Goal: Information Seeking & Learning: Check status

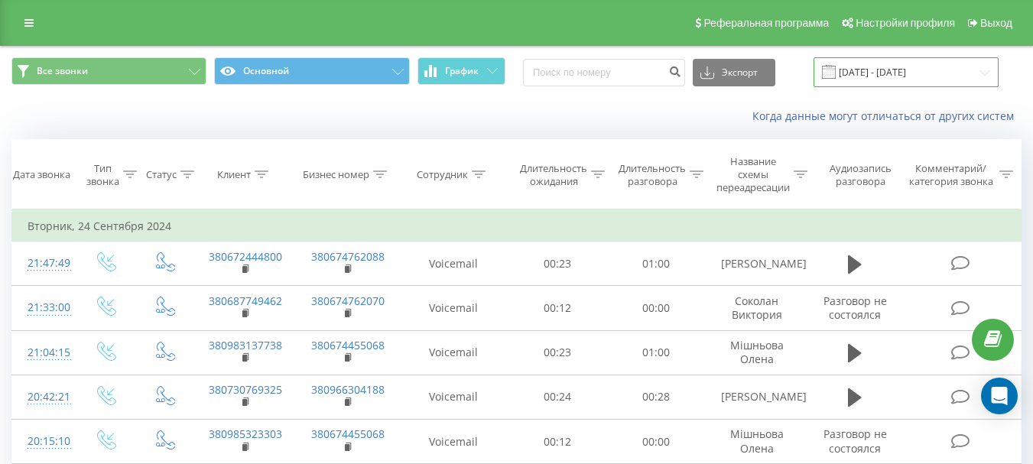
click at [900, 72] on input "[DATE] - [DATE]" at bounding box center [905, 72] width 185 height 30
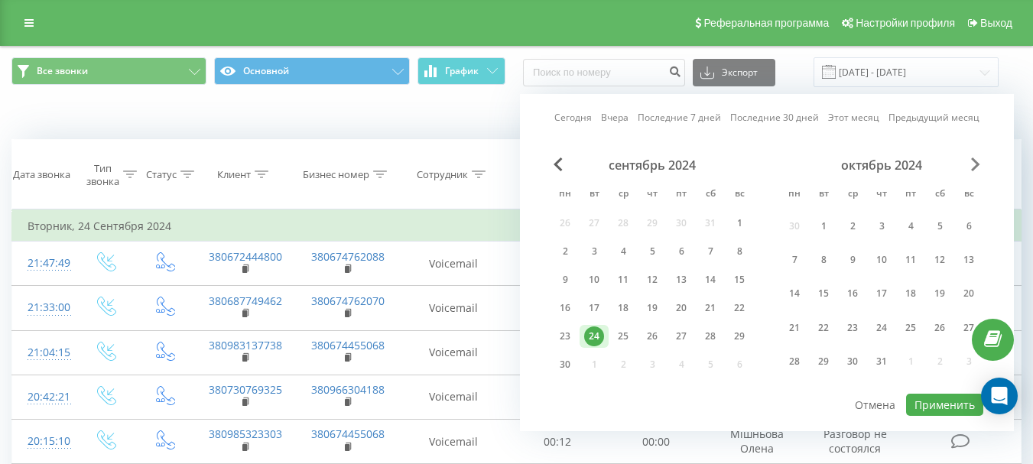
click at [978, 166] on span "Next Month" at bounding box center [975, 164] width 9 height 14
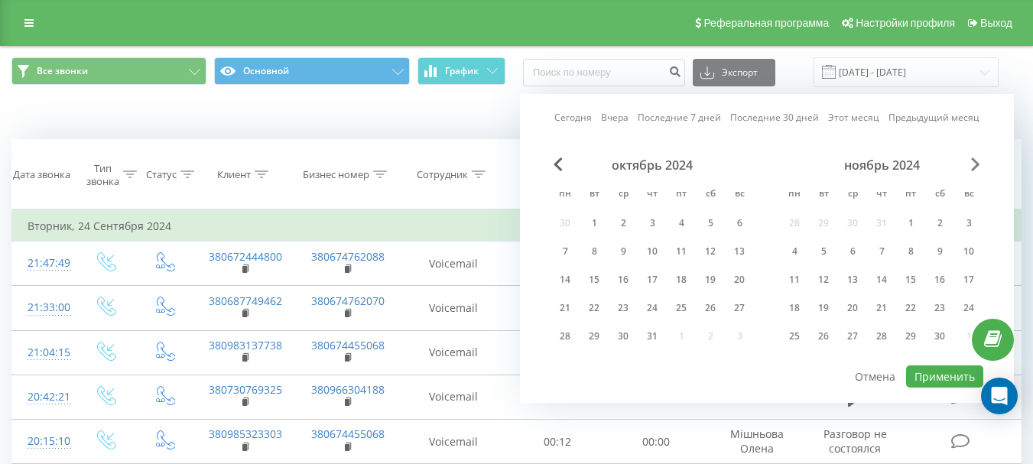
click at [978, 166] on span "Next Month" at bounding box center [975, 164] width 9 height 14
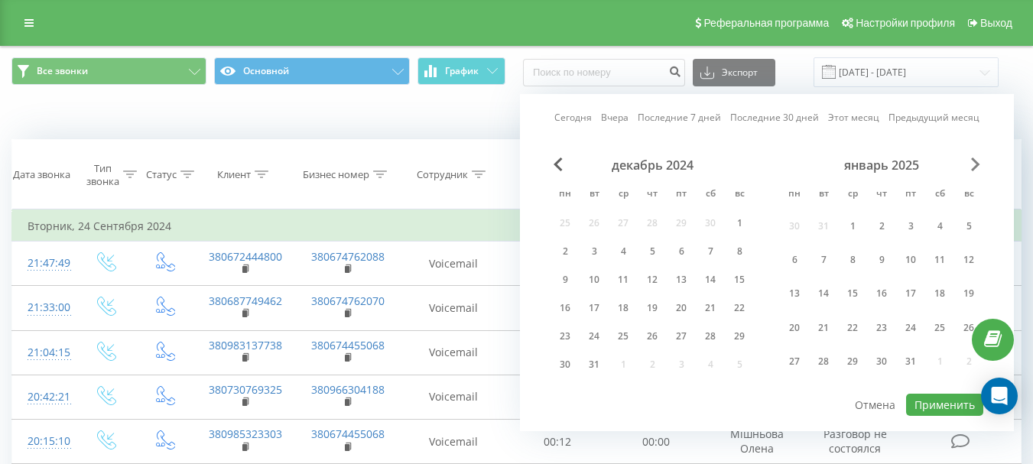
click at [978, 166] on span "Next Month" at bounding box center [975, 164] width 9 height 14
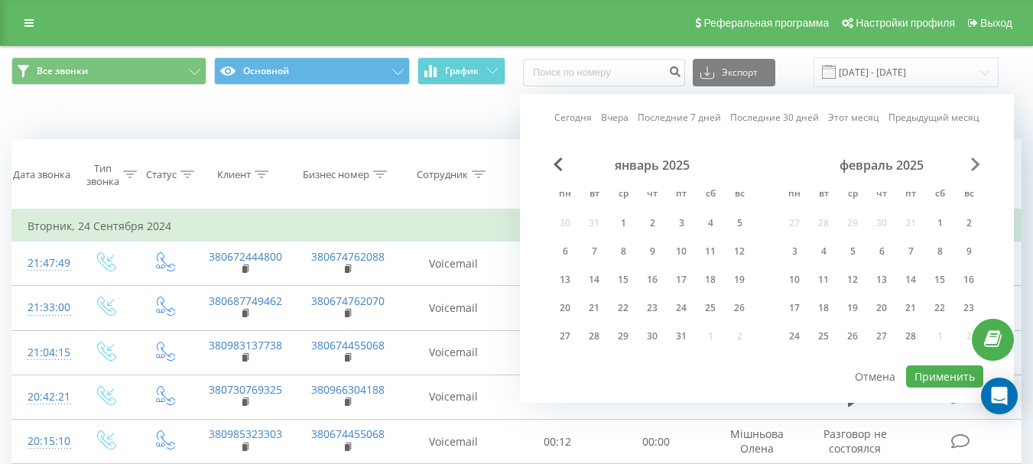
click at [978, 166] on span "Next Month" at bounding box center [975, 164] width 9 height 14
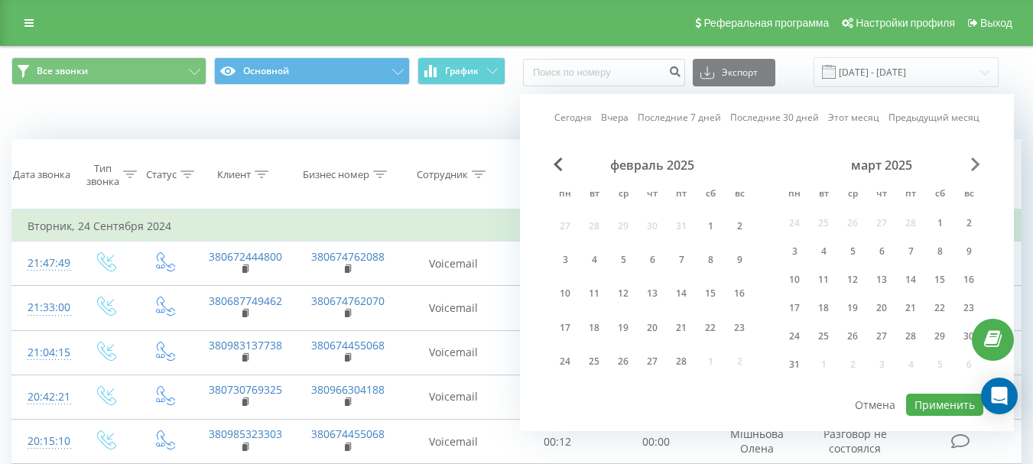
click at [978, 166] on span "Next Month" at bounding box center [975, 164] width 9 height 14
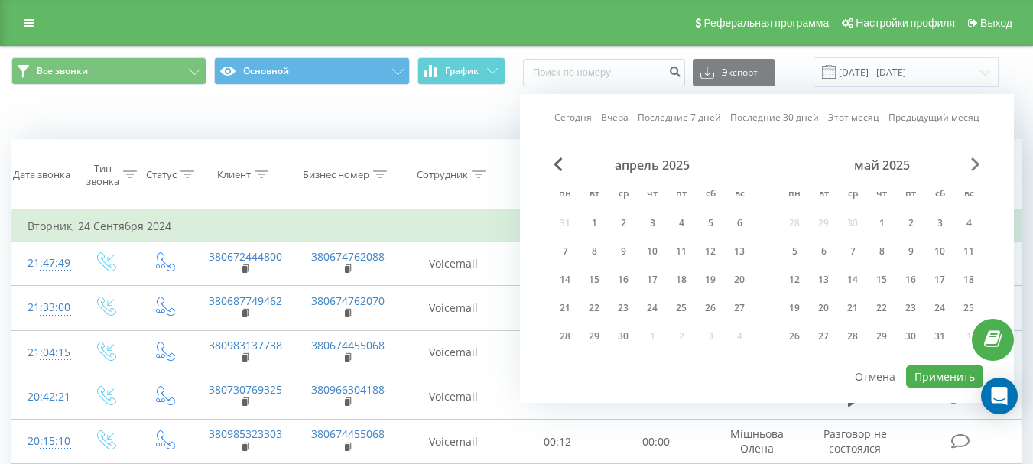
click at [978, 166] on span "Next Month" at bounding box center [975, 164] width 9 height 14
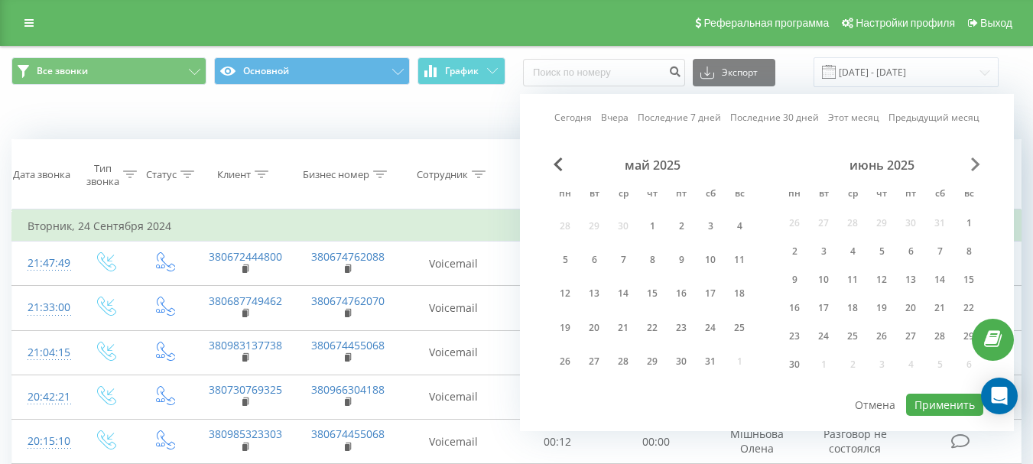
click at [978, 166] on span "Next Month" at bounding box center [975, 164] width 9 height 14
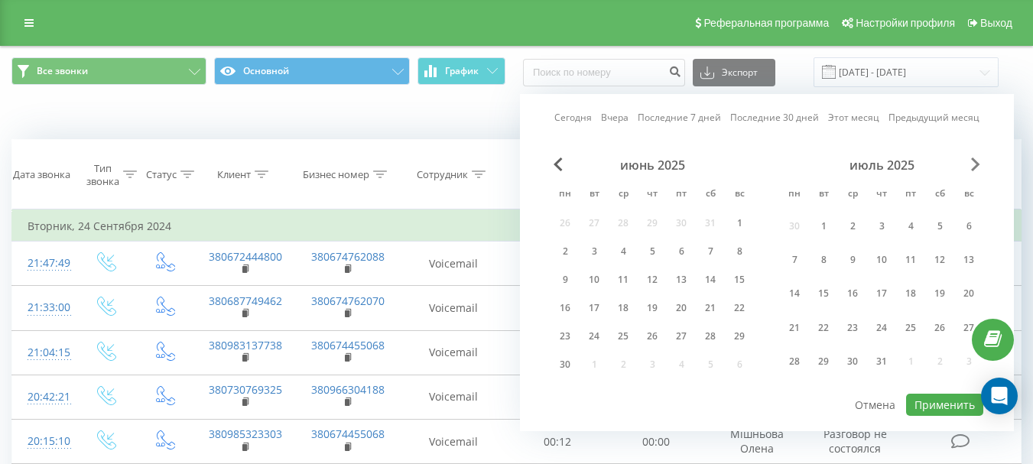
click at [978, 166] on span "Next Month" at bounding box center [975, 164] width 9 height 14
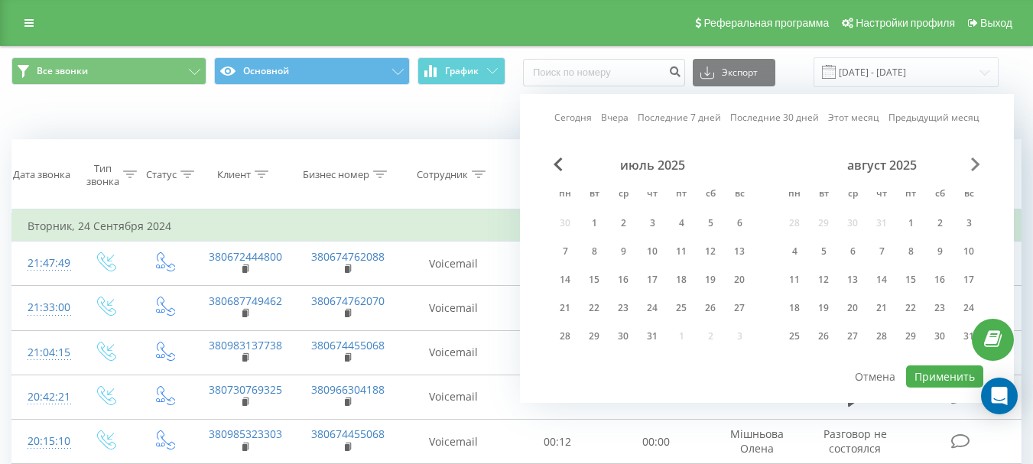
click at [978, 166] on span "Next Month" at bounding box center [975, 164] width 9 height 14
click at [799, 307] on div "22" at bounding box center [794, 308] width 20 height 20
click at [941, 371] on button "Применить" at bounding box center [944, 376] width 77 height 22
type input "[DATE] - [DATE]"
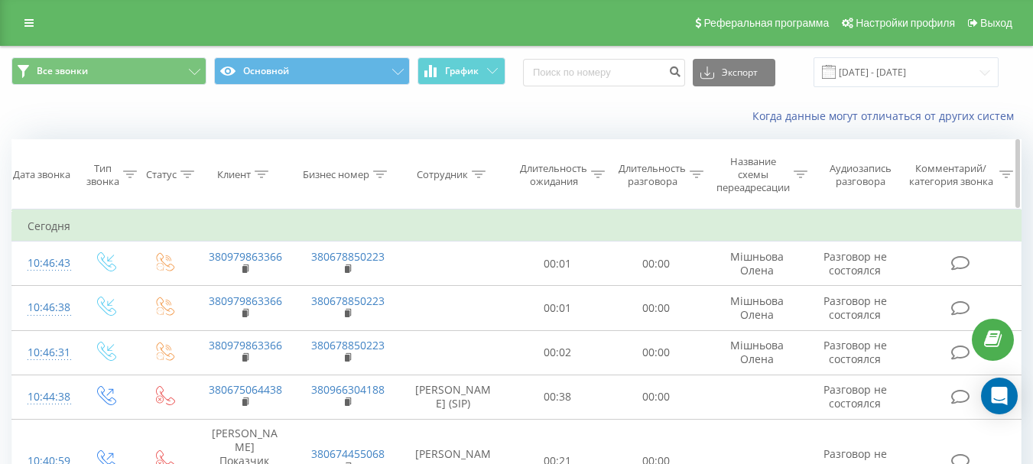
click at [453, 172] on div "Сотрудник" at bounding box center [442, 174] width 51 height 13
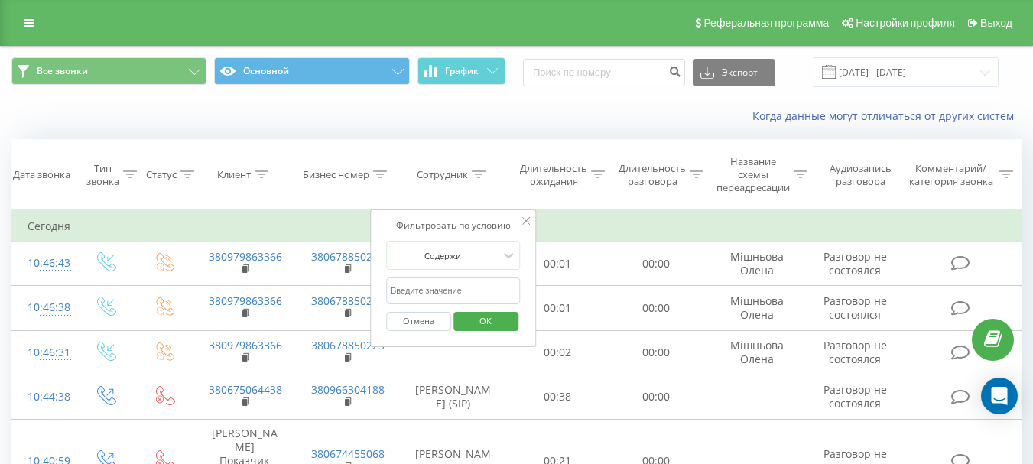
click at [428, 290] on input "text" at bounding box center [453, 290] width 135 height 27
type input "[PERSON_NAME]"
click at [496, 320] on span "OK" at bounding box center [485, 321] width 43 height 24
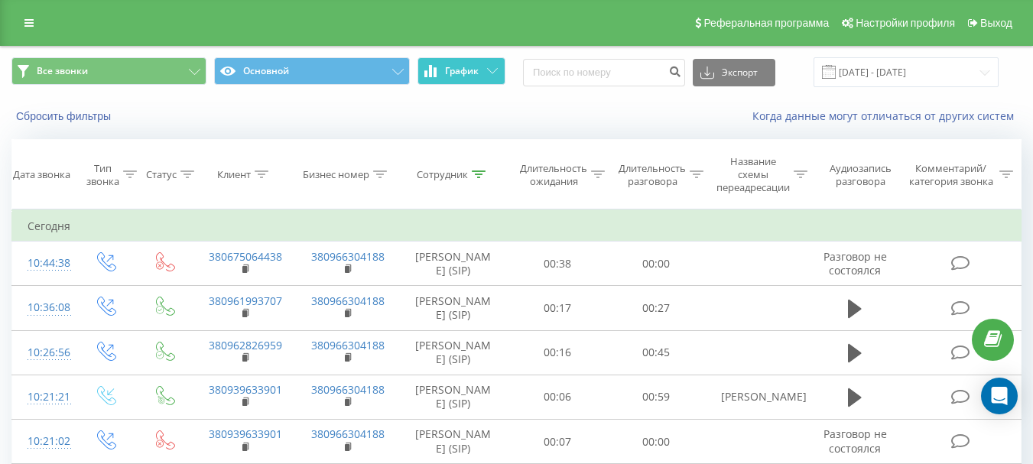
click at [453, 77] on button "График" at bounding box center [461, 71] width 88 height 28
